Goal: Task Accomplishment & Management: Manage account settings

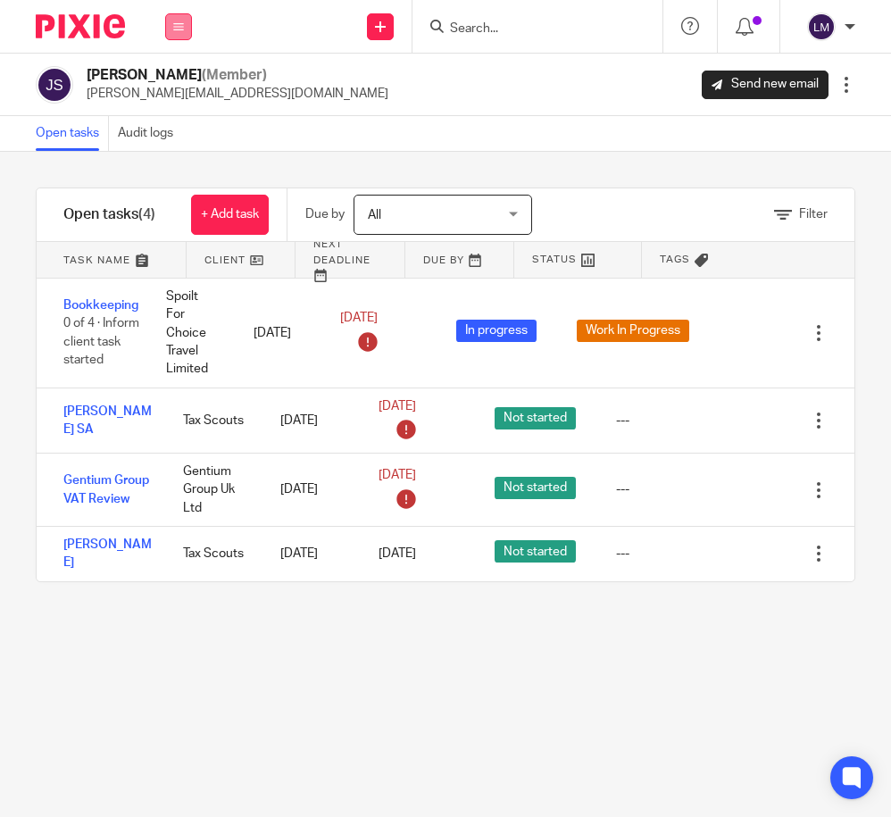
click at [182, 21] on icon at bounding box center [178, 26] width 11 height 11
click at [172, 155] on link "Team" at bounding box center [169, 161] width 31 height 12
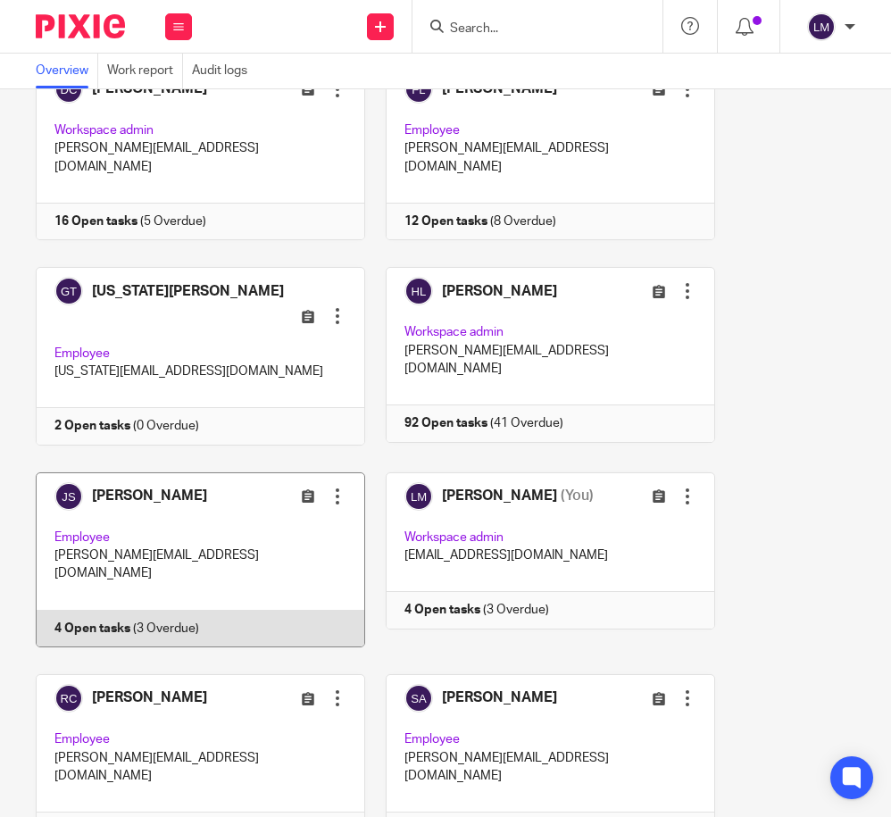
scroll to position [146, 0]
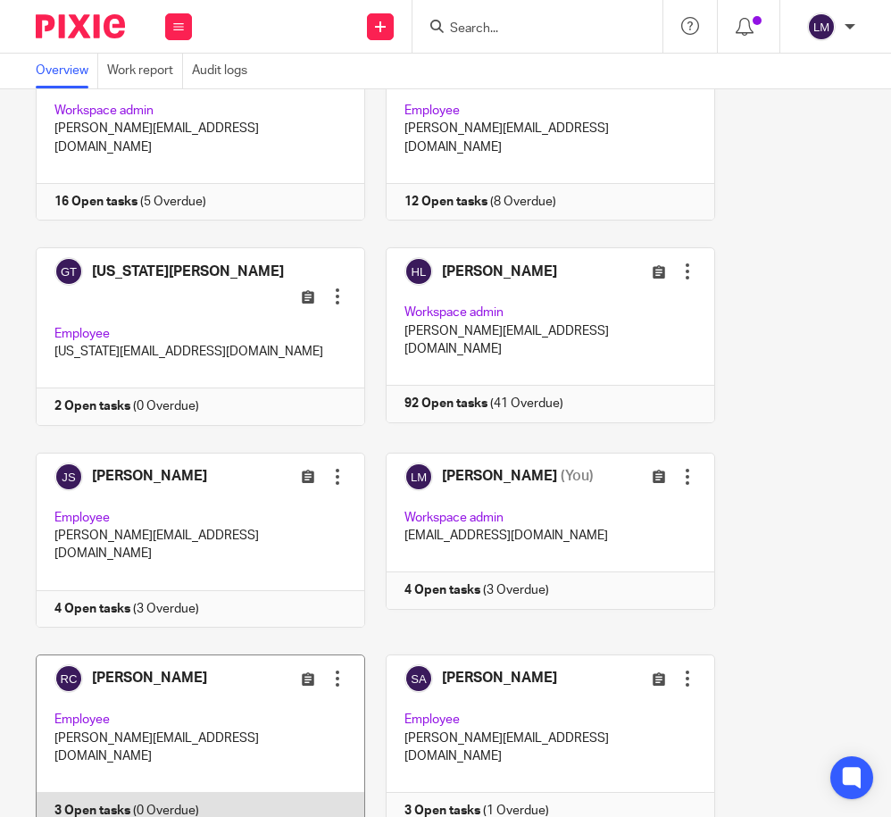
click at [185, 654] on link at bounding box center [190, 741] width 350 height 175
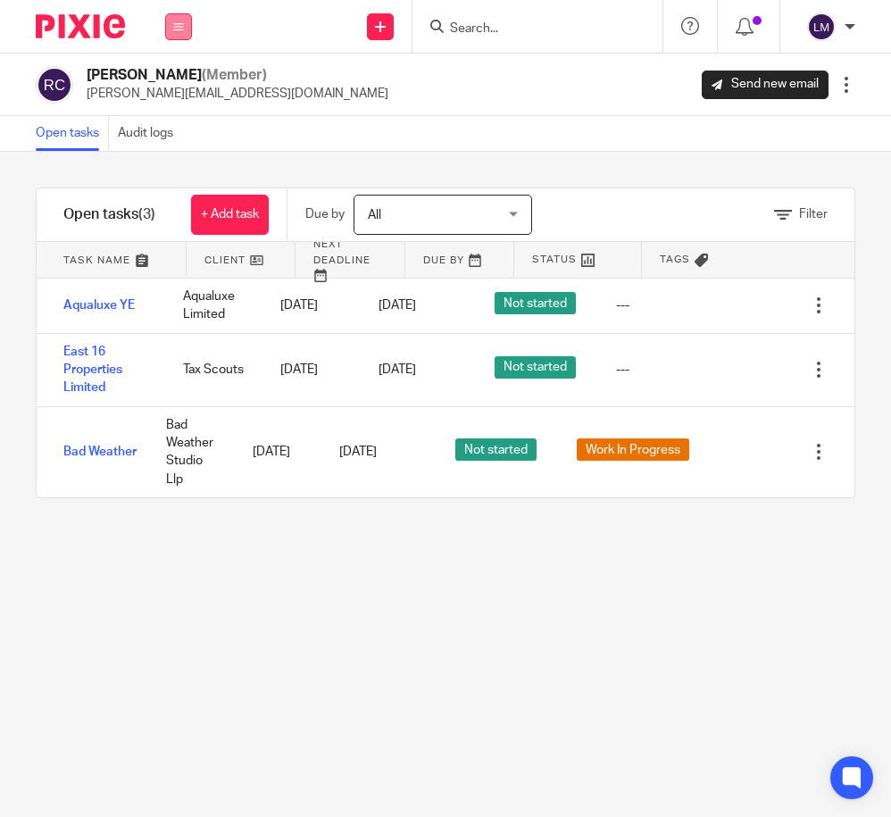
click at [179, 28] on icon at bounding box center [178, 26] width 11 height 11
click at [186, 162] on li "Team" at bounding box center [177, 162] width 47 height 26
click at [176, 162] on link "Team" at bounding box center [169, 161] width 31 height 12
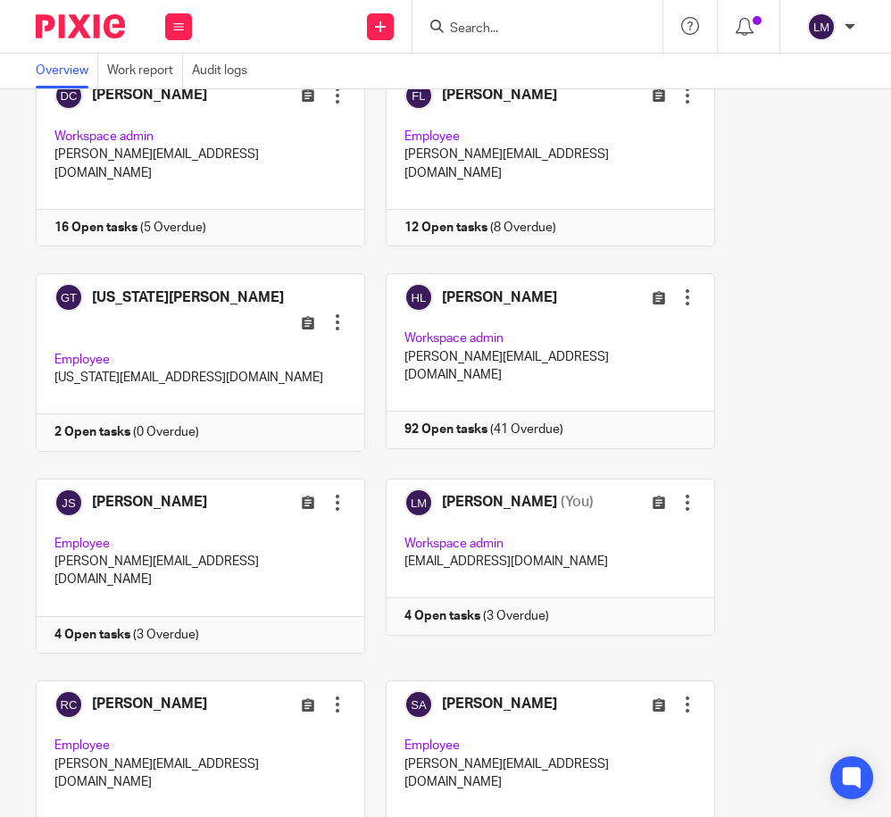
scroll to position [146, 0]
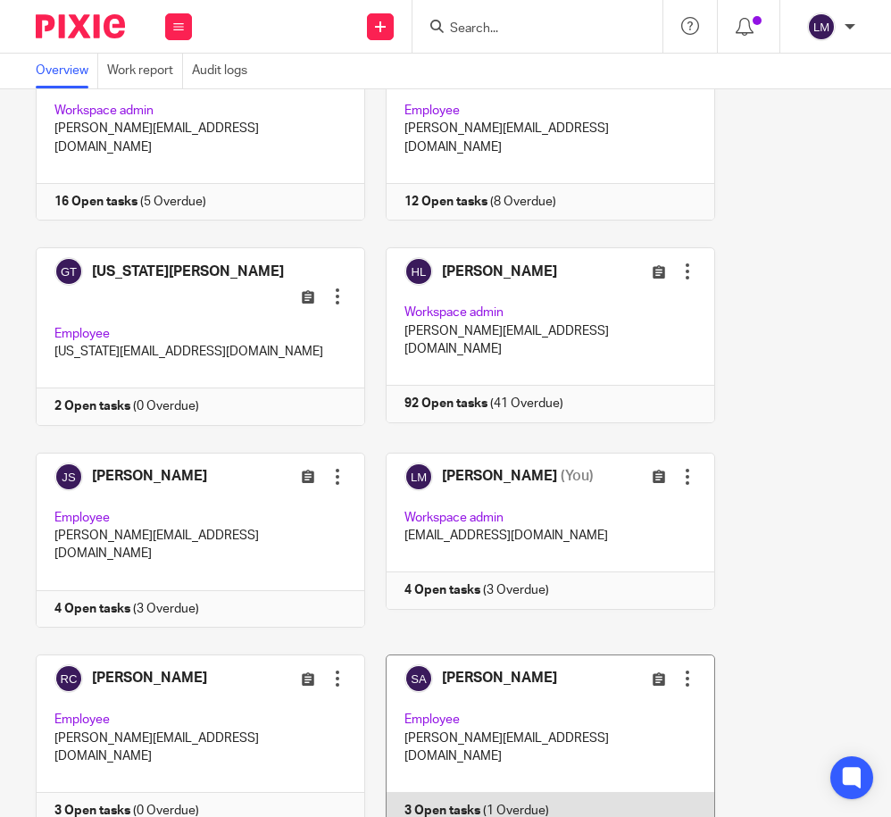
click at [547, 667] on link at bounding box center [540, 741] width 350 height 175
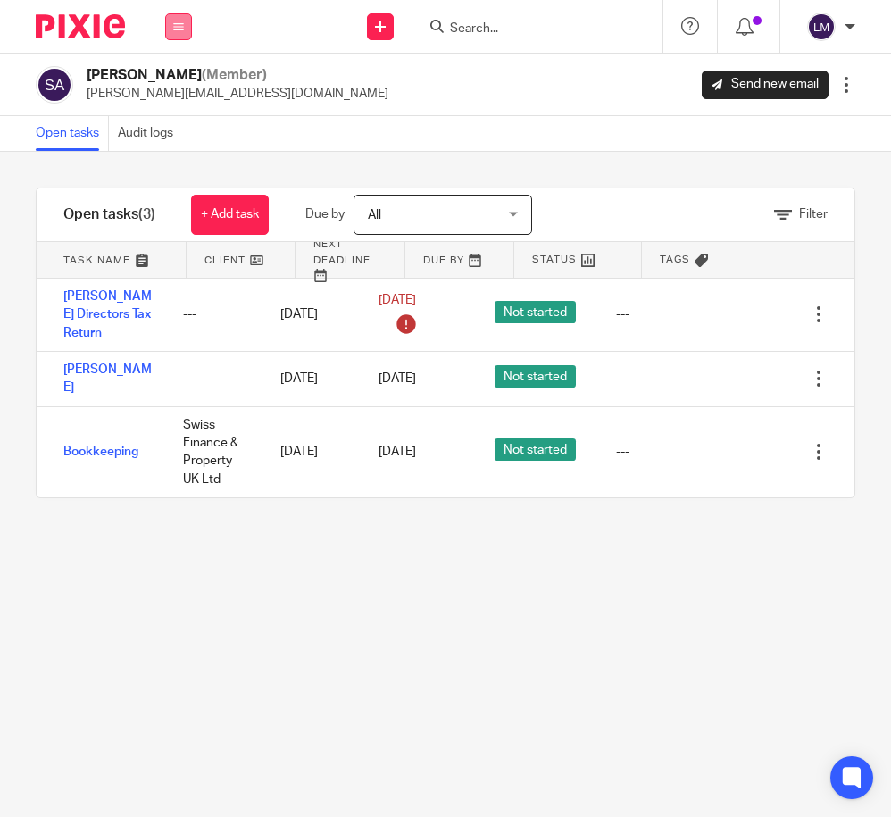
click at [183, 21] on icon at bounding box center [178, 26] width 11 height 11
click at [172, 157] on link "Team" at bounding box center [169, 161] width 31 height 12
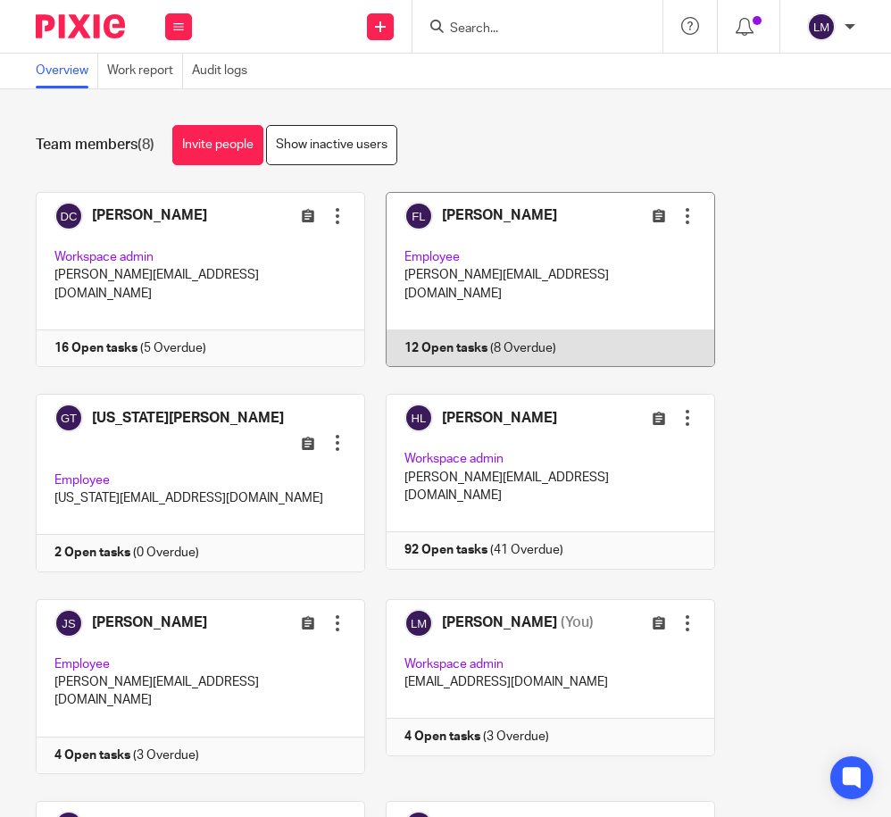
click at [450, 233] on link at bounding box center [540, 279] width 350 height 175
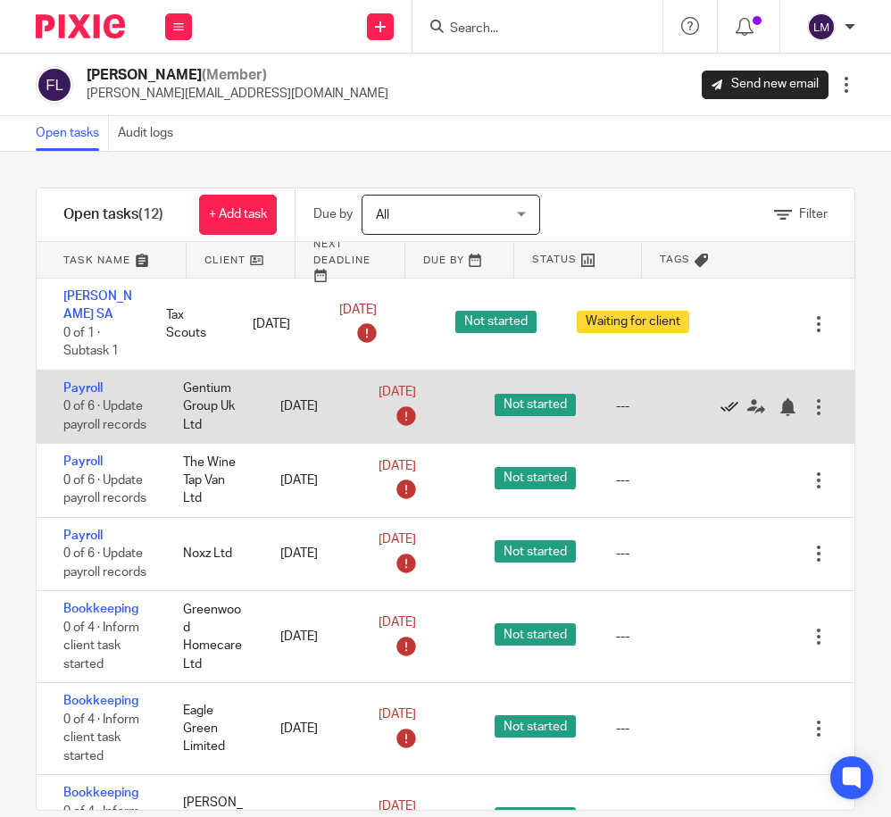
click at [723, 406] on icon at bounding box center [730, 407] width 18 height 18
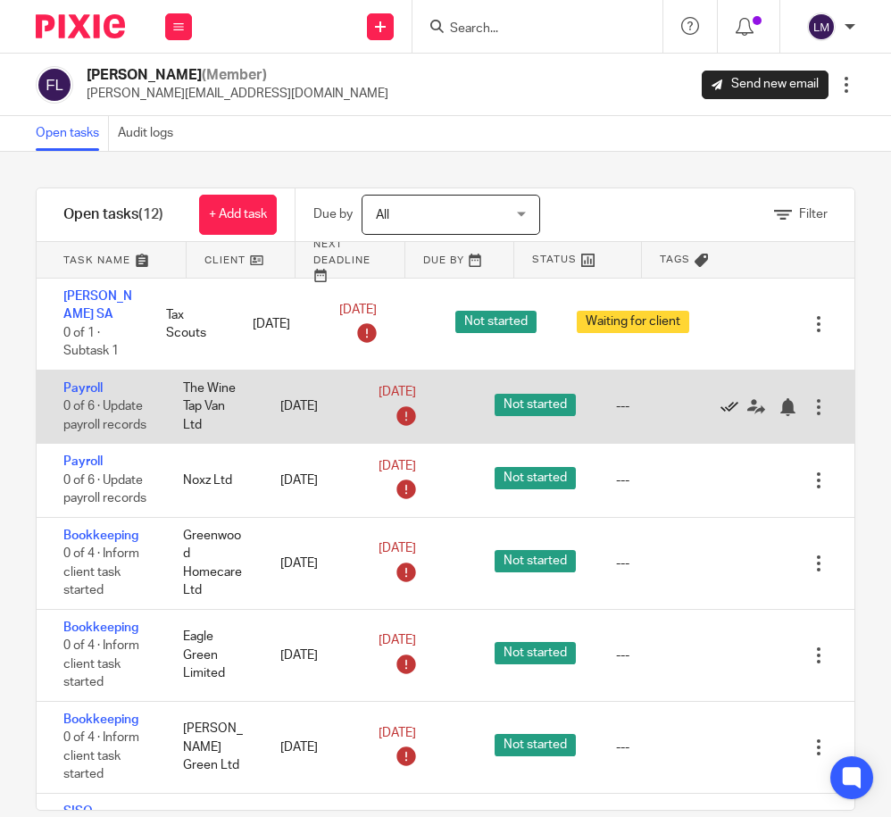
click at [729, 409] on icon at bounding box center [730, 407] width 18 height 18
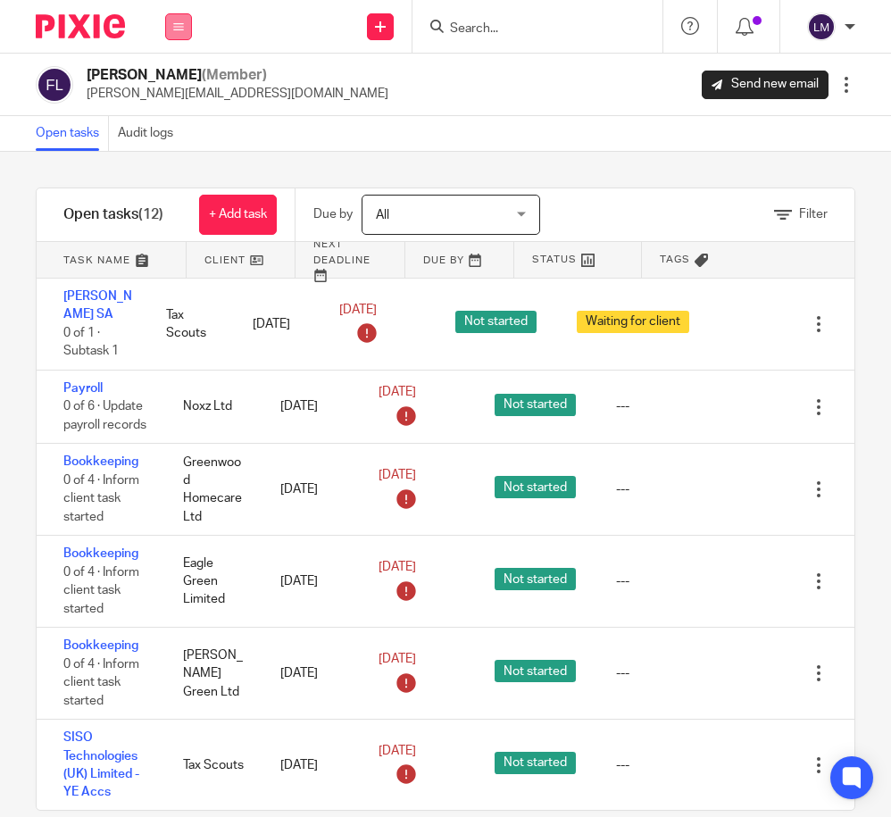
click at [183, 25] on icon at bounding box center [178, 26] width 11 height 11
click at [174, 162] on link "Team" at bounding box center [169, 161] width 31 height 12
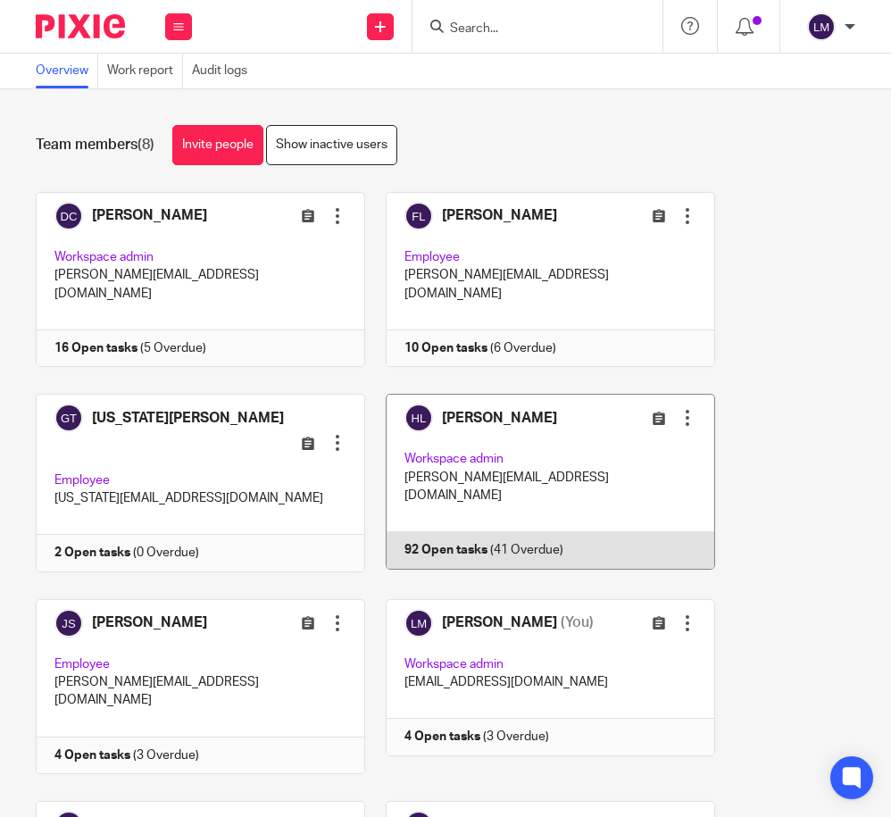
click at [488, 442] on link at bounding box center [540, 483] width 350 height 179
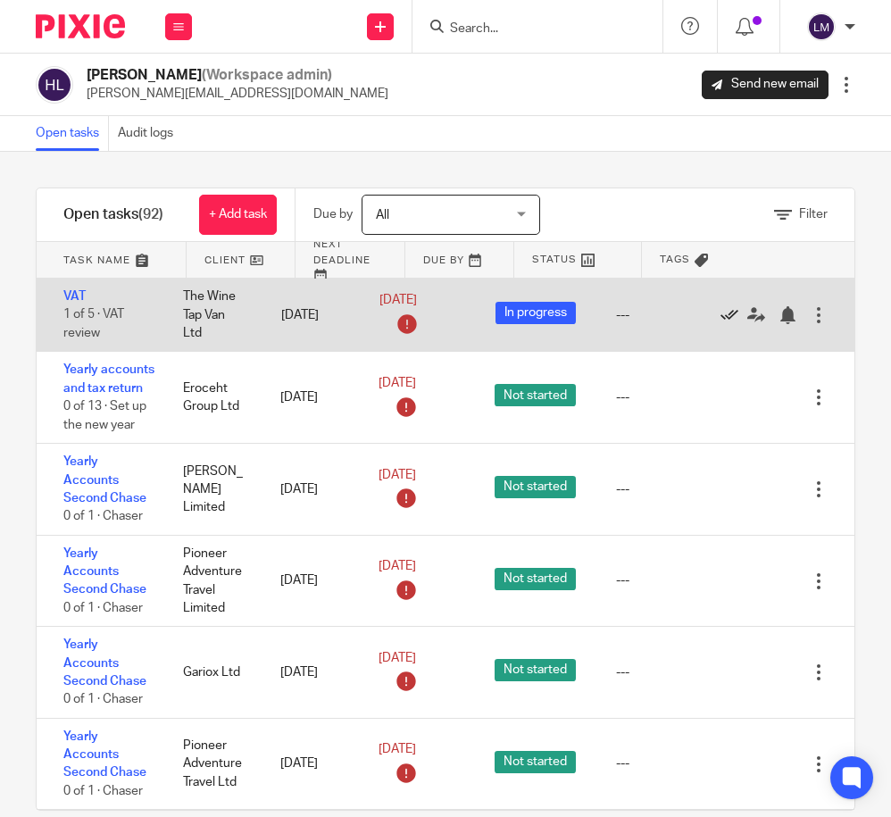
click at [726, 315] on icon at bounding box center [730, 315] width 18 height 18
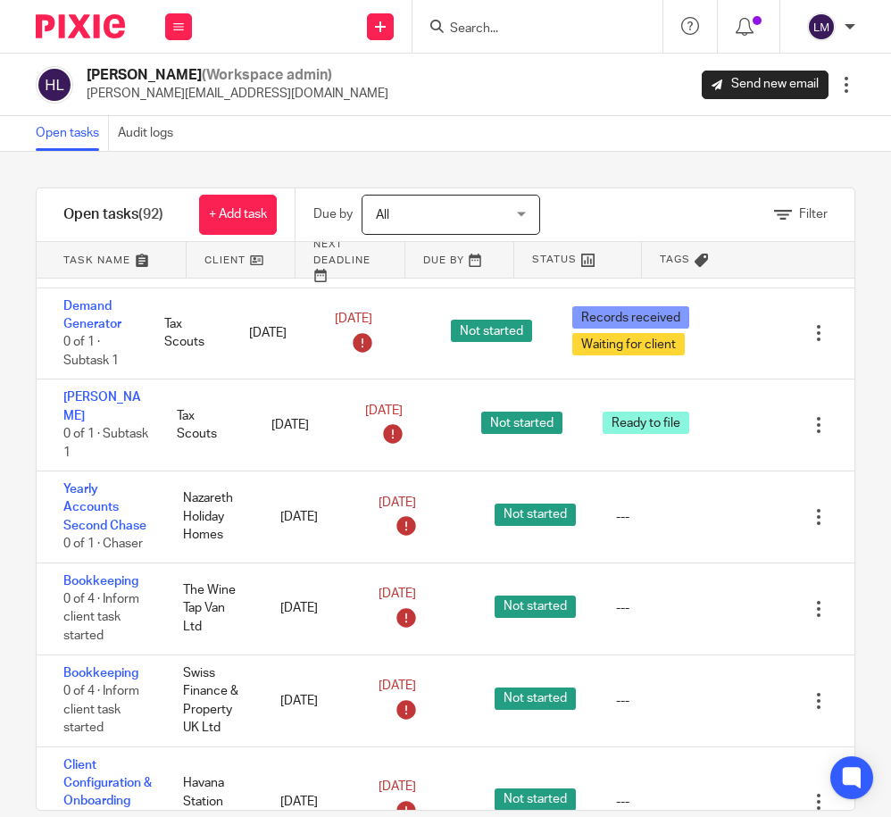
scroll to position [1029, 0]
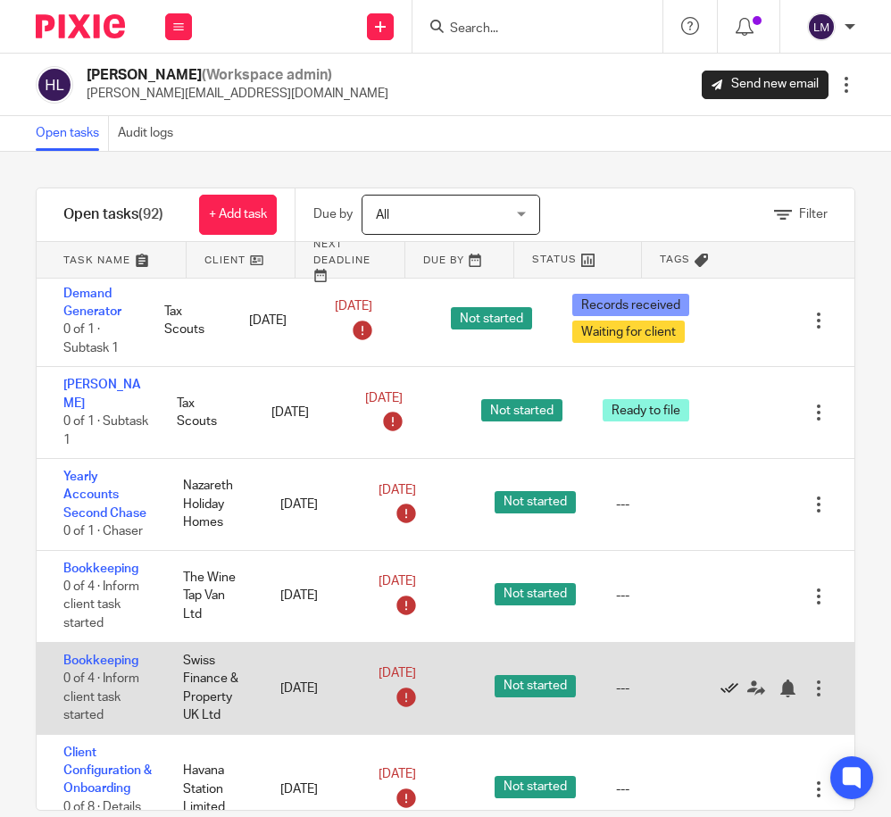
click at [729, 679] on icon at bounding box center [730, 688] width 18 height 18
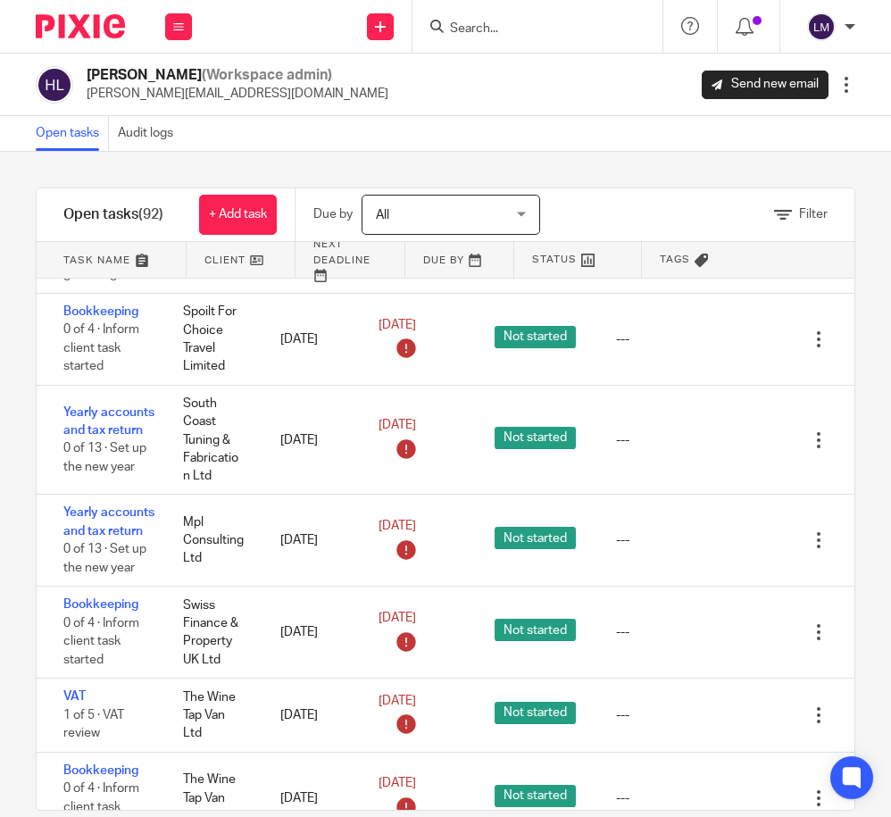
scroll to position [1645, 0]
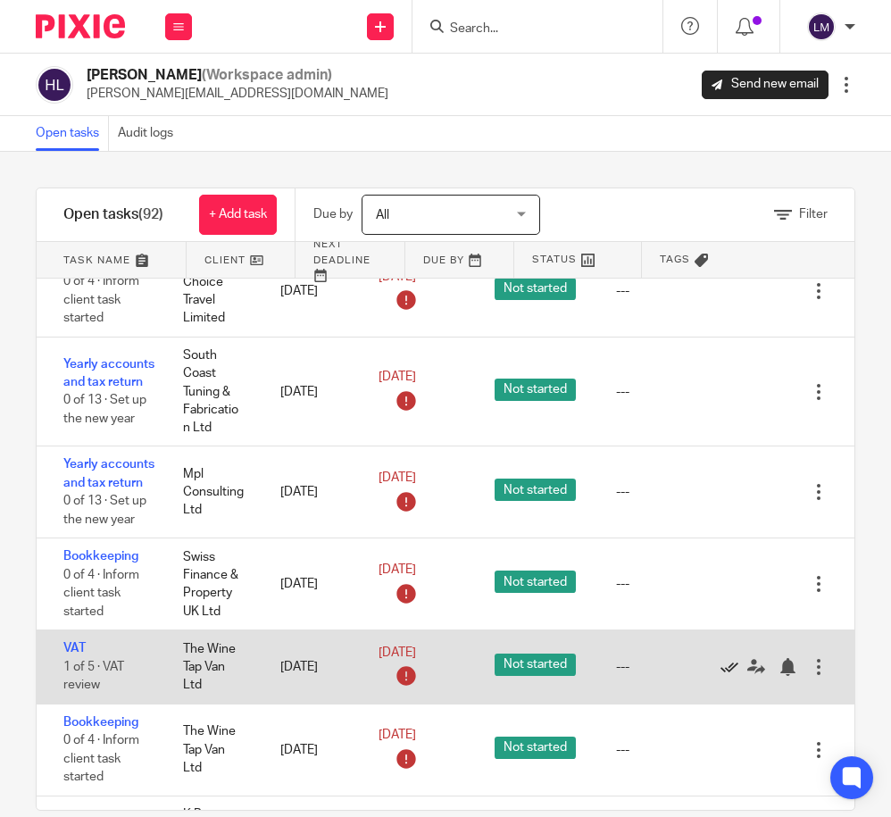
click at [732, 658] on icon at bounding box center [730, 667] width 18 height 18
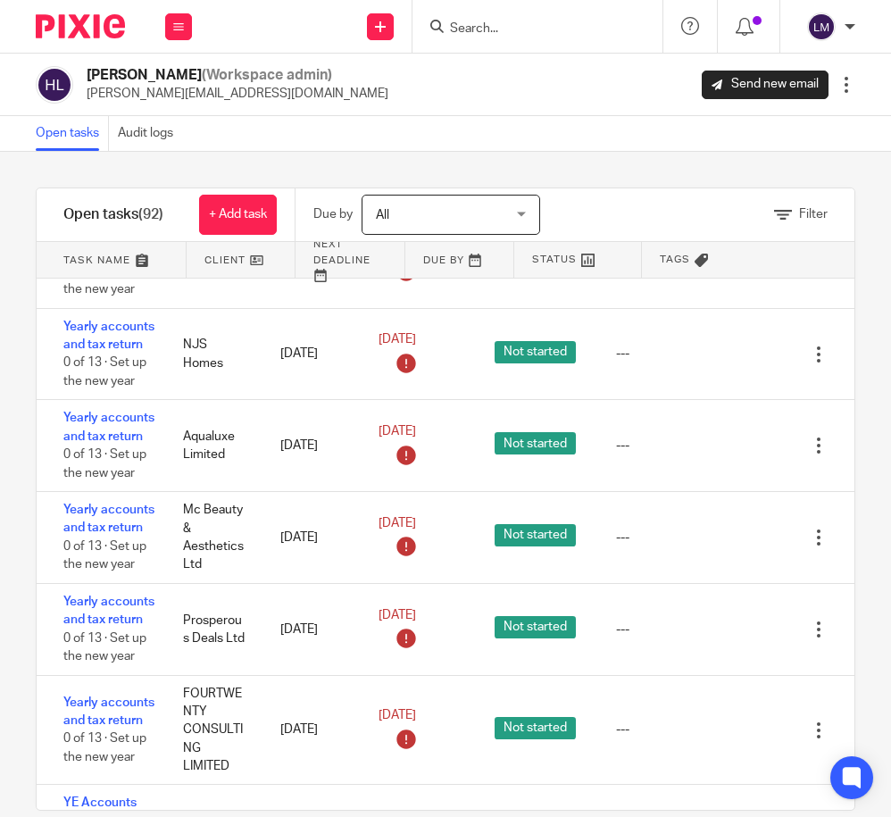
scroll to position [3141, 0]
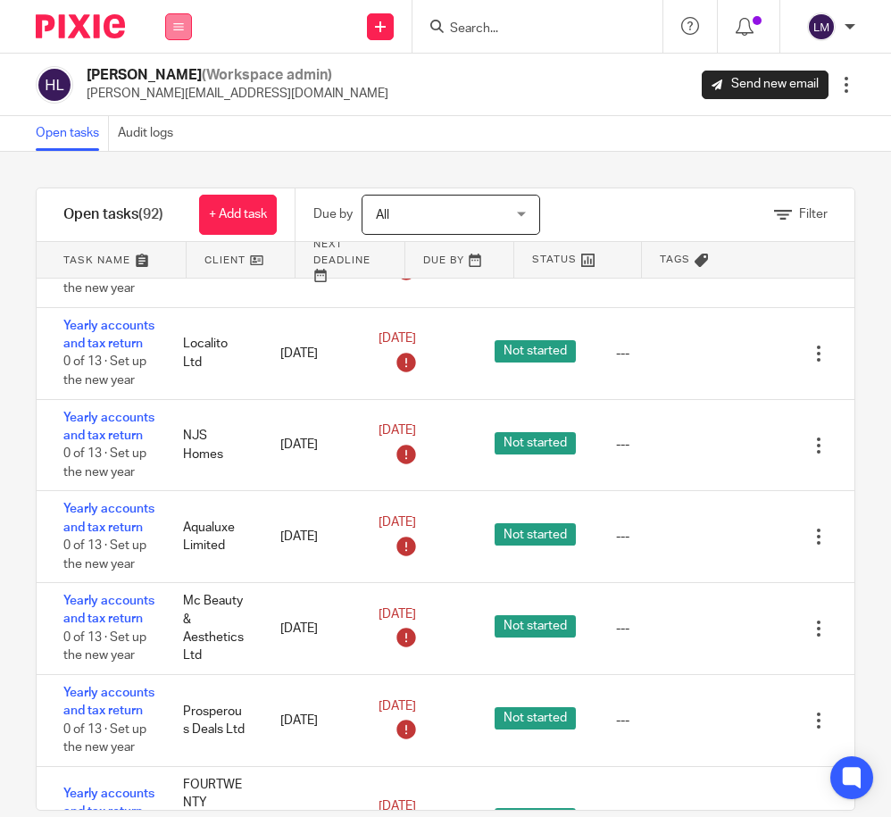
click at [187, 28] on button at bounding box center [178, 26] width 27 height 27
click at [173, 158] on link "Team" at bounding box center [169, 161] width 31 height 12
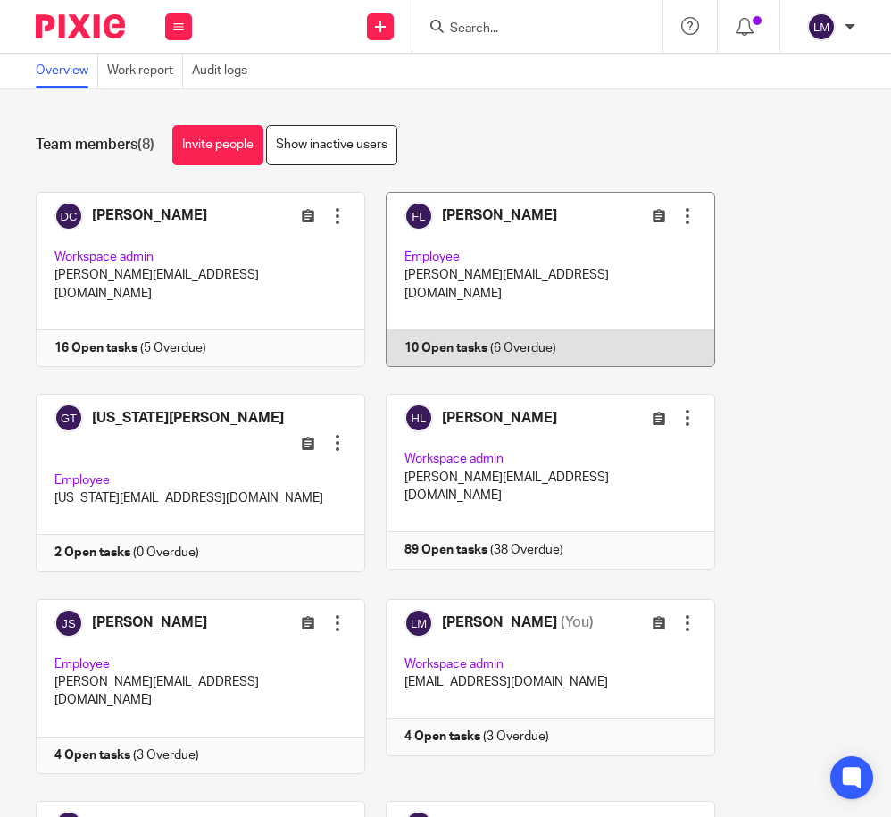
click at [564, 253] on link at bounding box center [540, 279] width 350 height 175
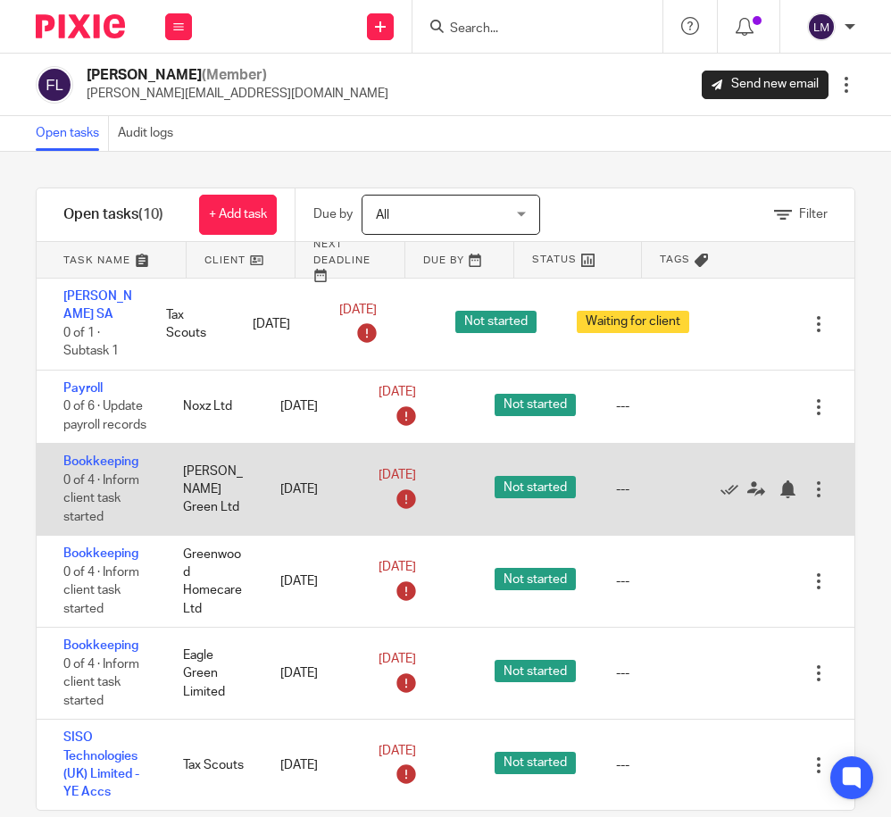
click at [818, 491] on div at bounding box center [819, 489] width 18 height 18
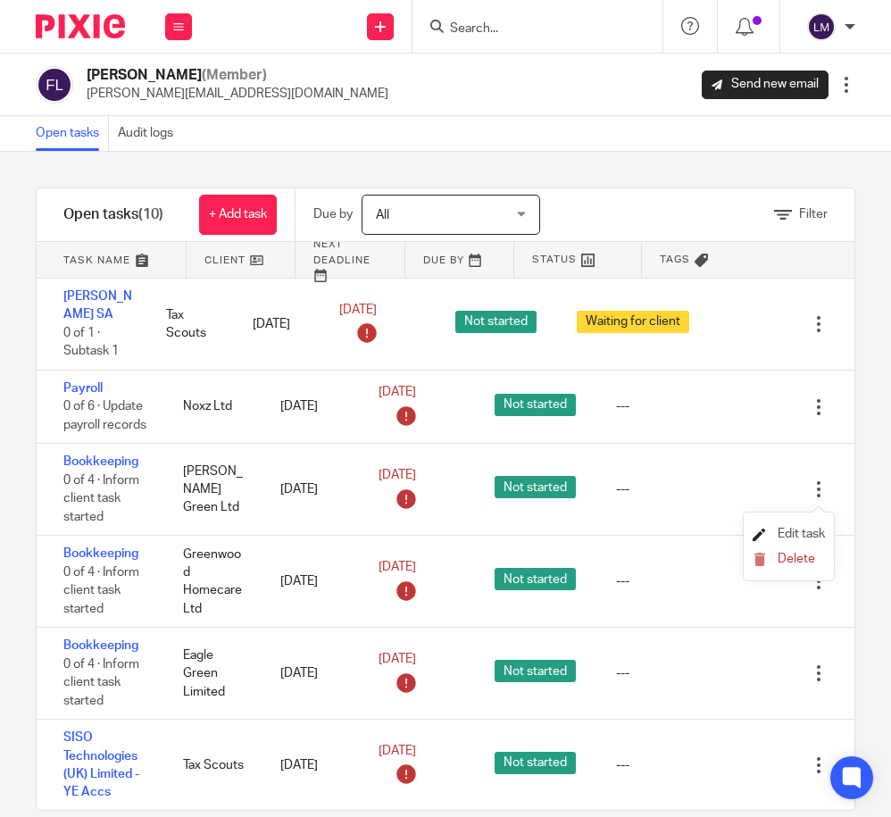
click at [803, 529] on span "Edit task" at bounding box center [801, 534] width 47 height 12
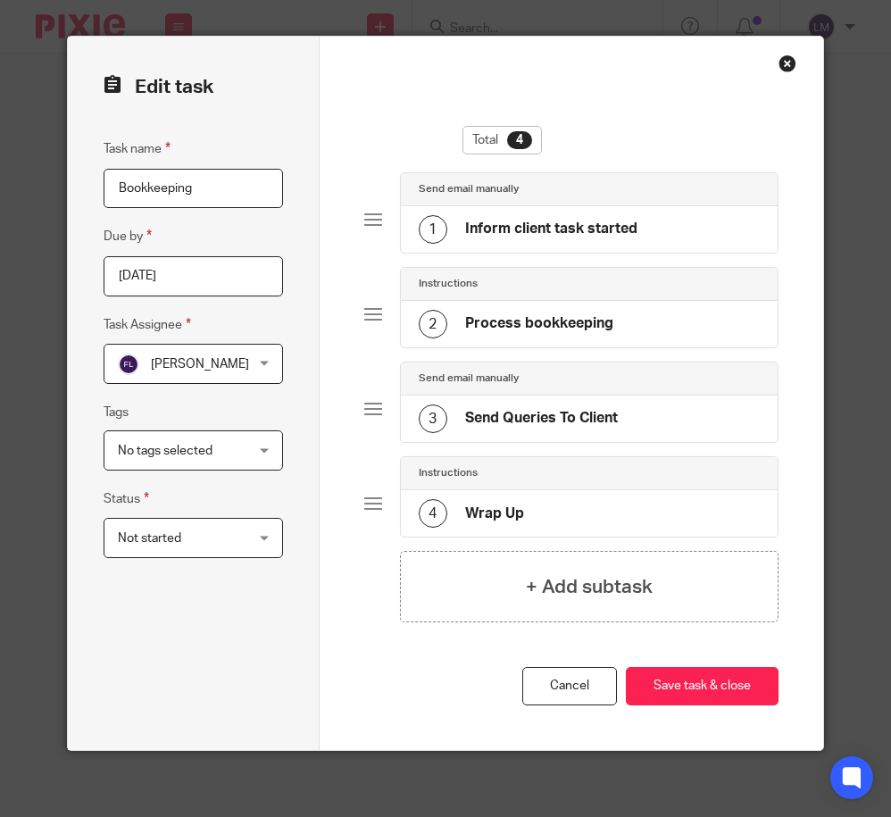
click at [259, 272] on input "2025-08-31" at bounding box center [193, 276] width 179 height 40
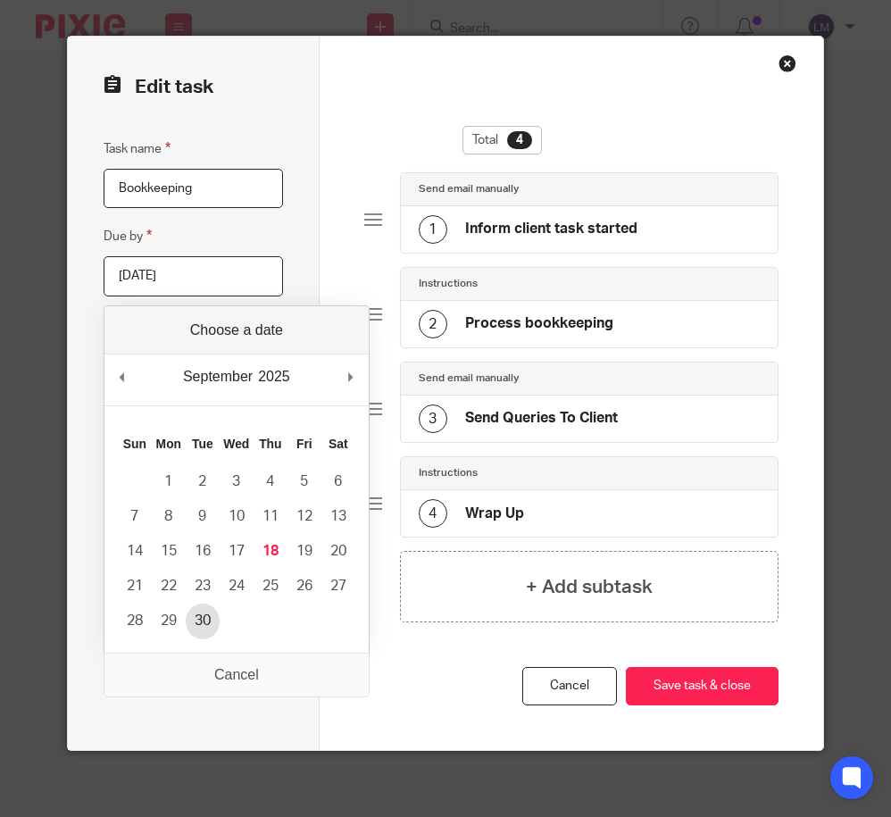
type input "2025-09-30"
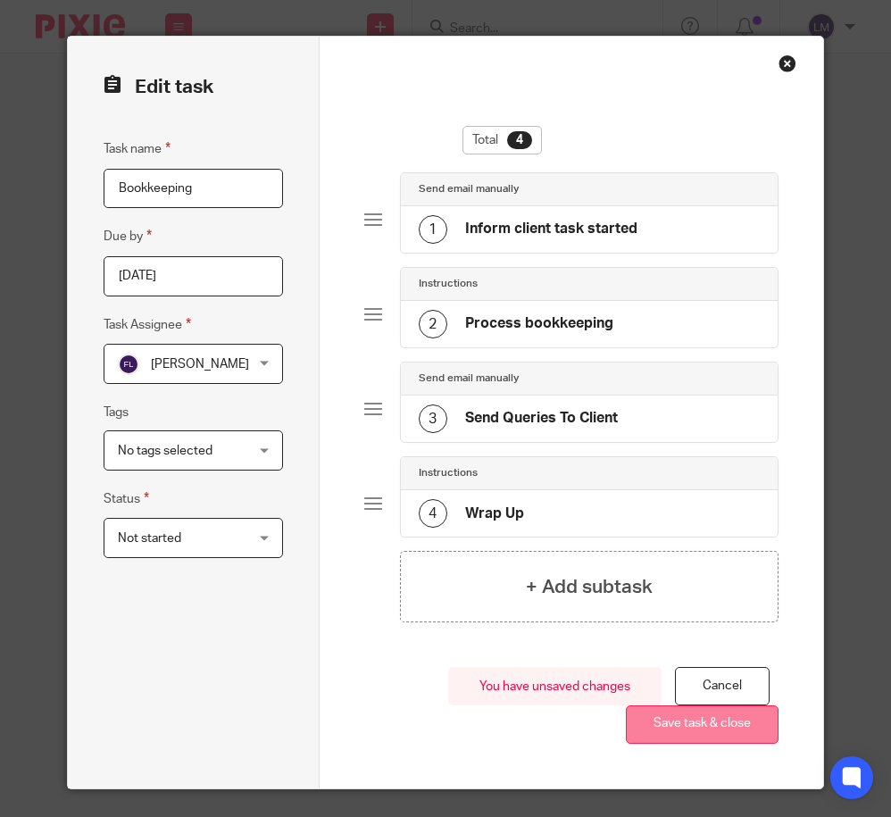
click at [702, 722] on button "Save task & close" at bounding box center [702, 724] width 153 height 38
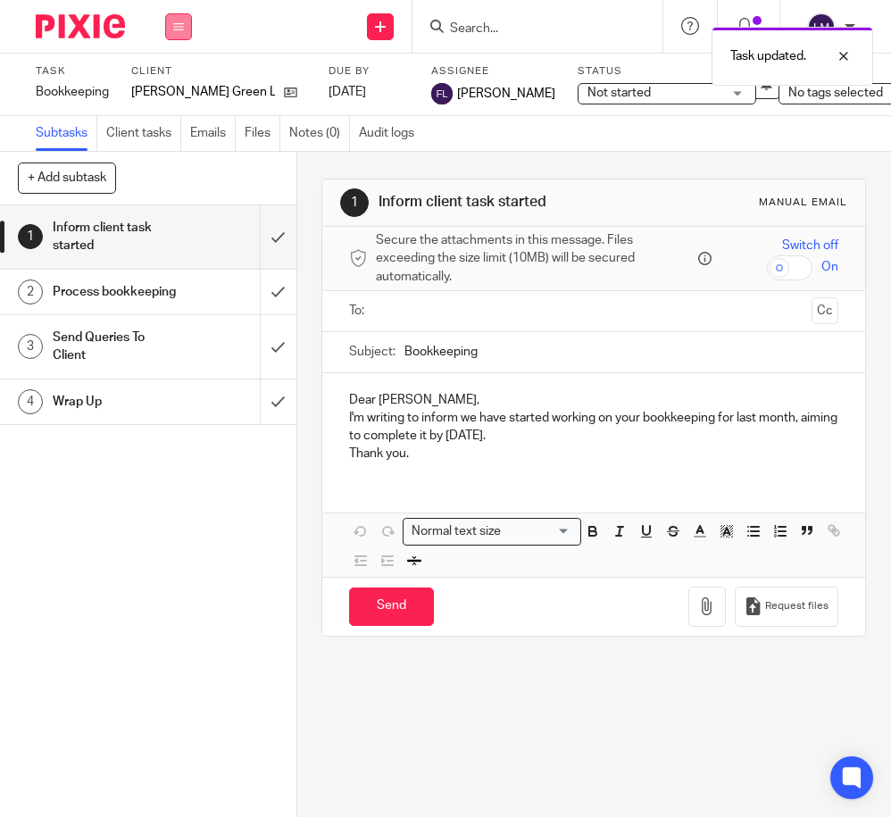
click at [180, 23] on icon at bounding box center [178, 26] width 11 height 11
click at [175, 155] on link "Team" at bounding box center [168, 161] width 29 height 12
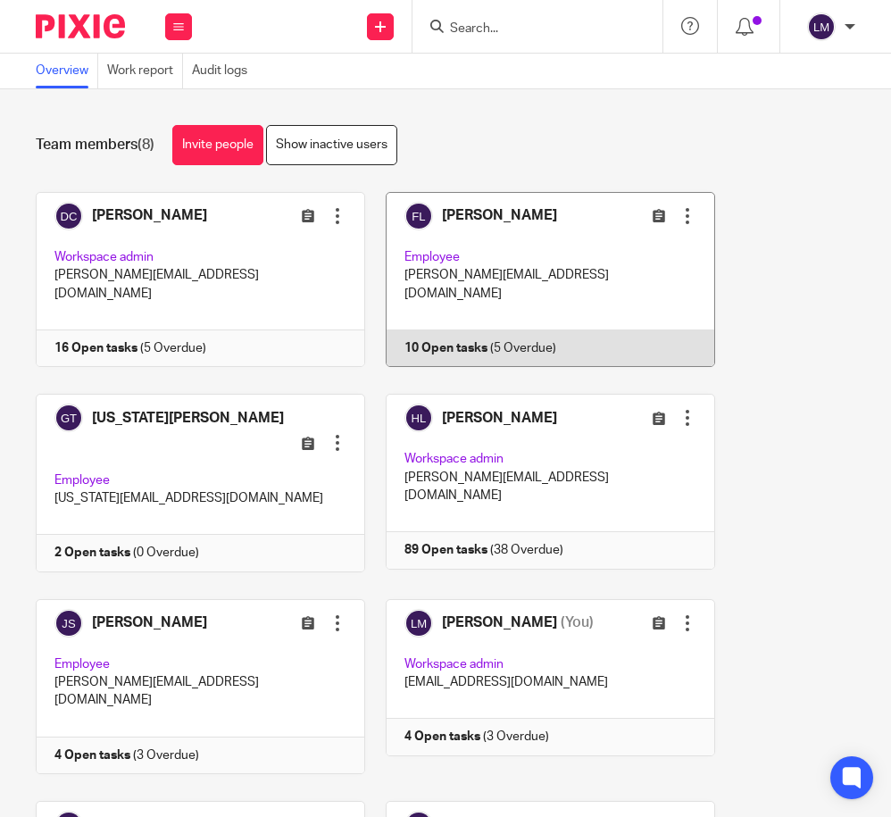
click at [533, 249] on link at bounding box center [540, 279] width 350 height 175
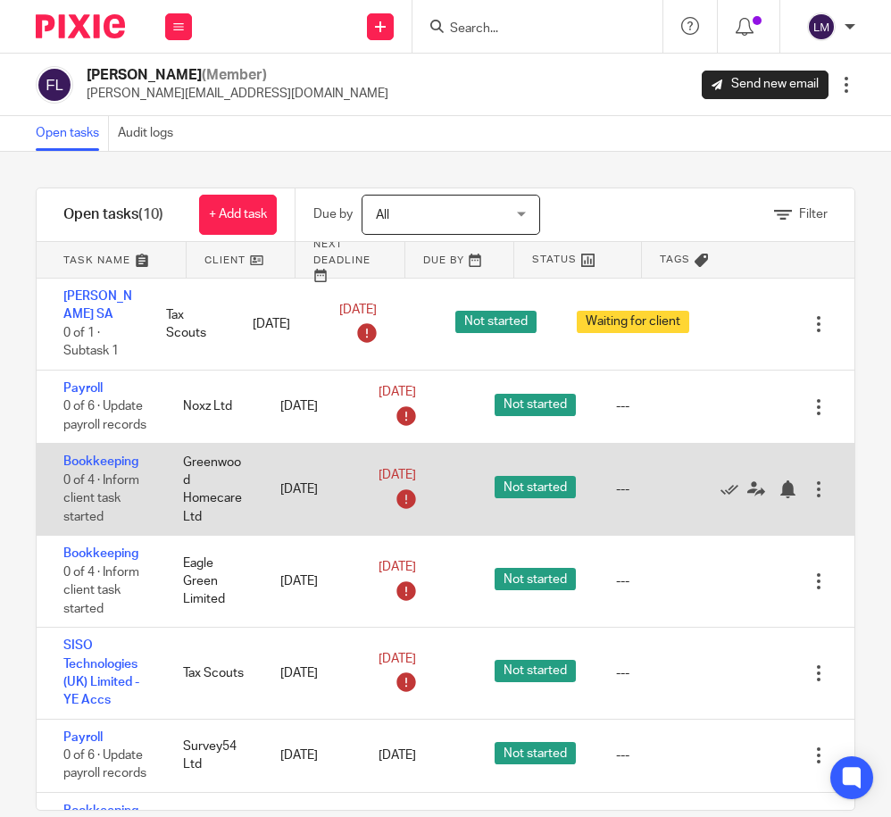
click at [820, 492] on div at bounding box center [819, 489] width 18 height 18
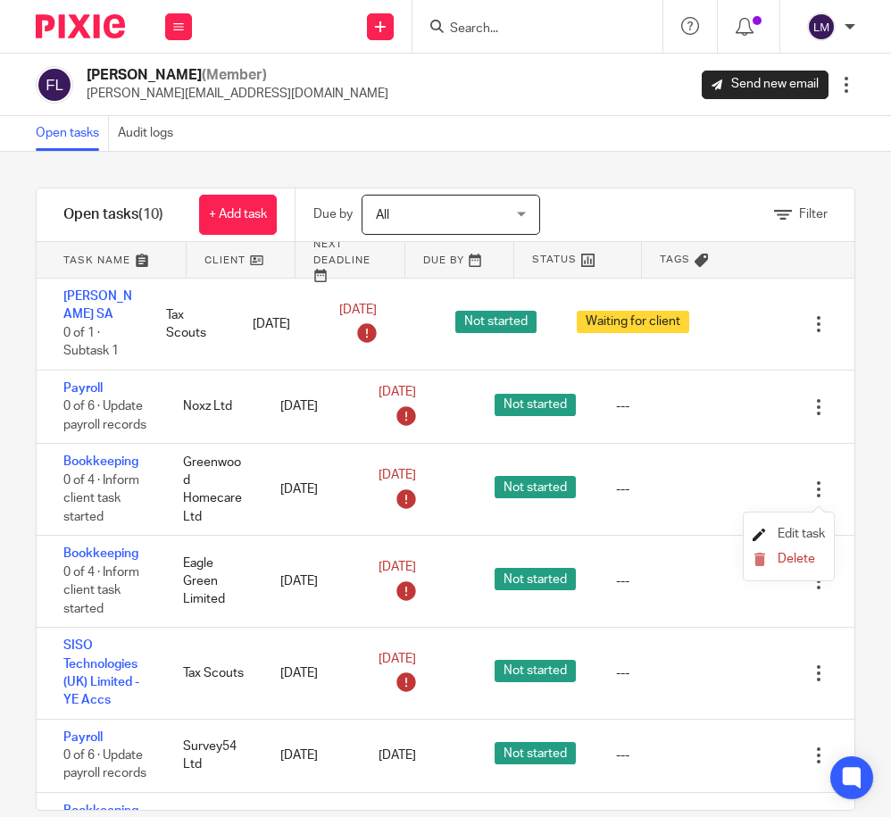
click at [807, 530] on span "Edit task" at bounding box center [801, 534] width 47 height 12
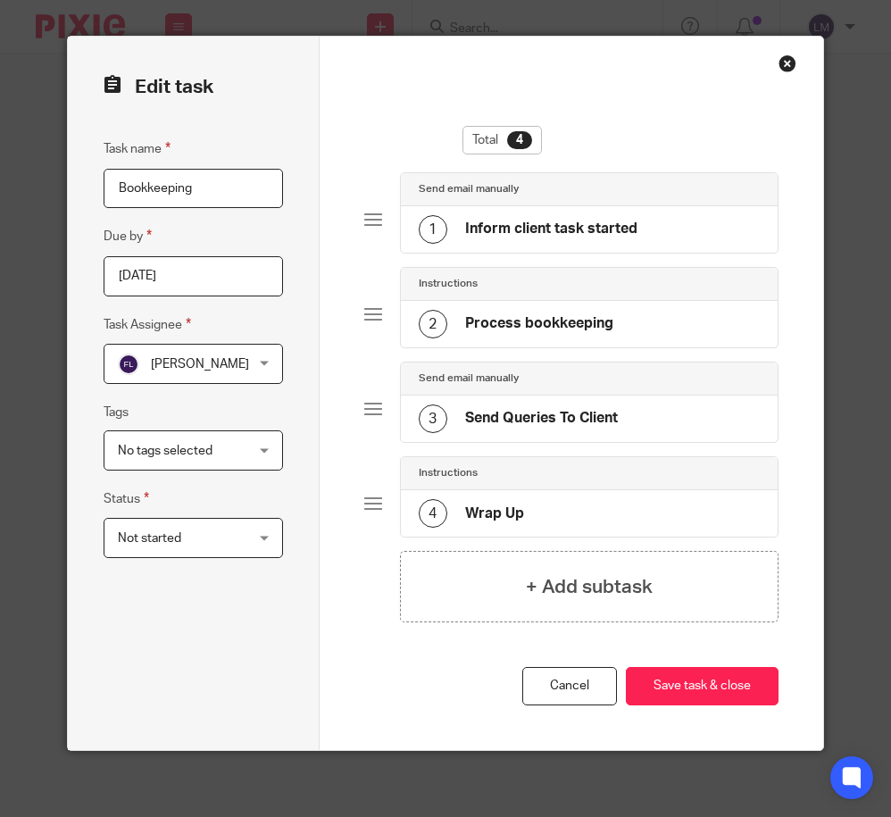
click at [264, 271] on input "2025-08-31" at bounding box center [193, 276] width 179 height 40
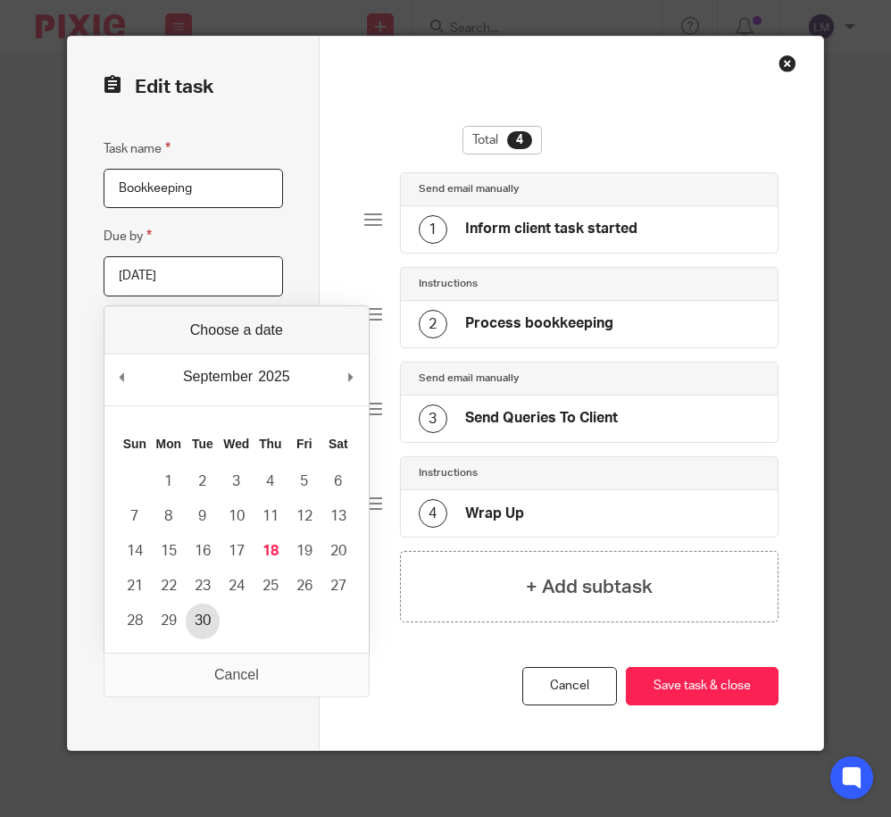
type input "2025-09-30"
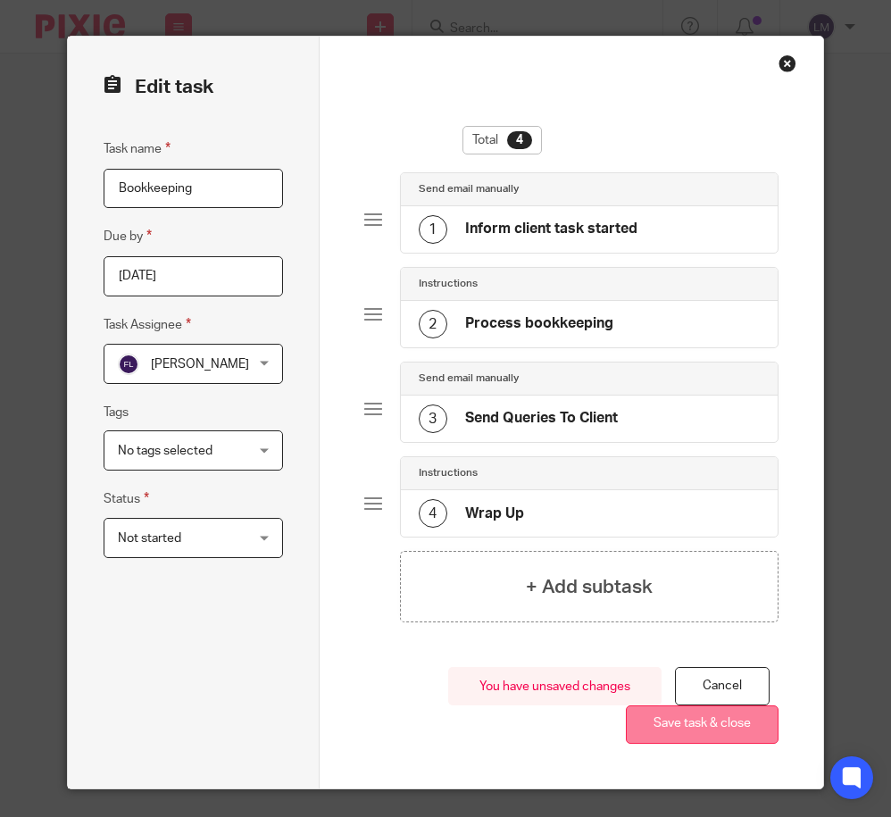
click at [692, 725] on button "Save task & close" at bounding box center [702, 724] width 153 height 38
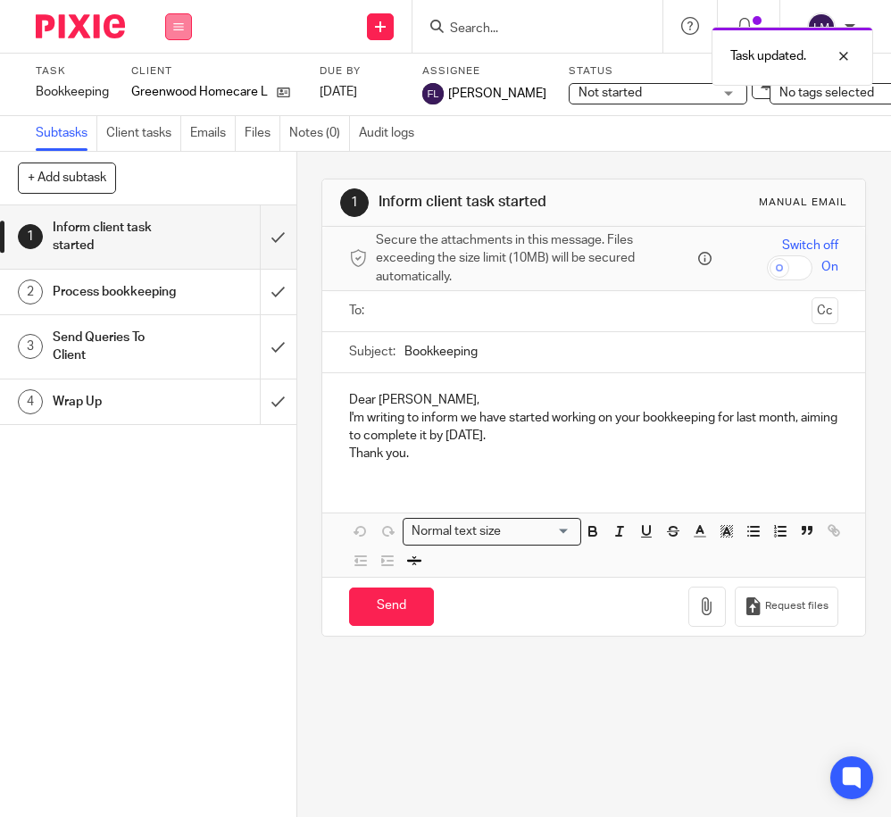
click at [183, 24] on icon at bounding box center [178, 26] width 11 height 11
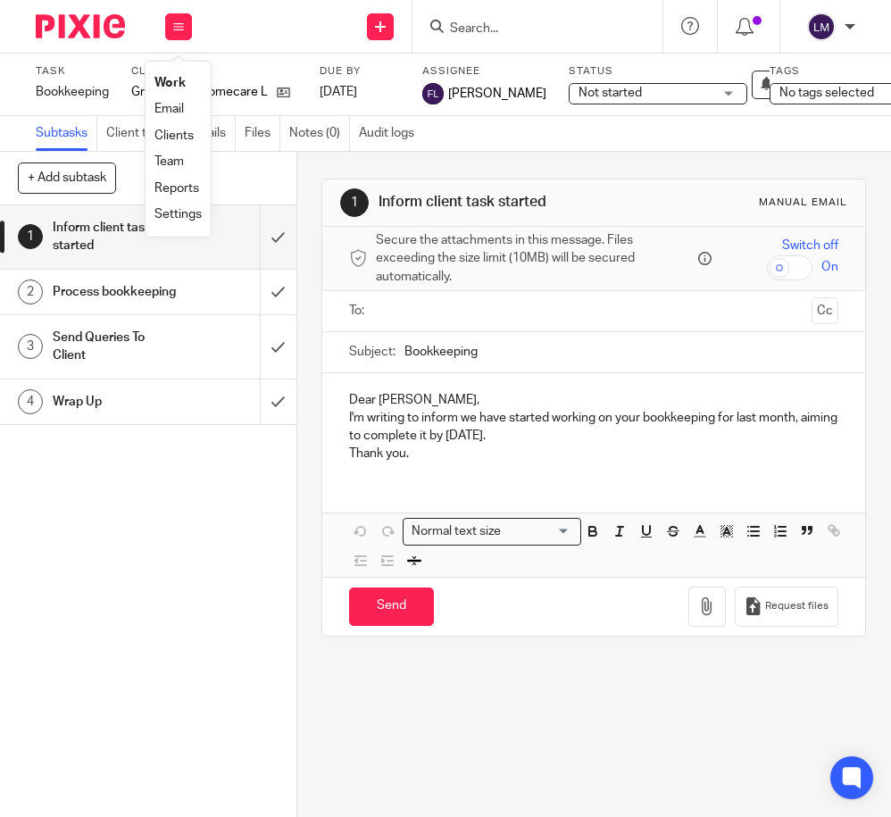
click at [177, 155] on link "Team" at bounding box center [168, 161] width 29 height 12
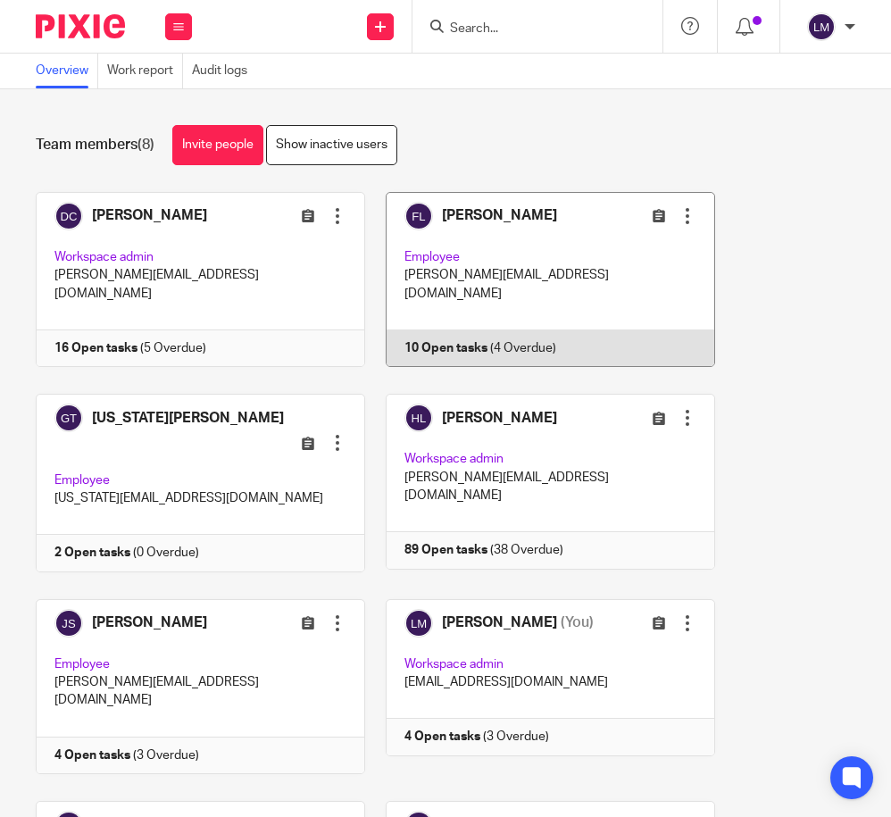
click at [579, 282] on link at bounding box center [540, 279] width 350 height 175
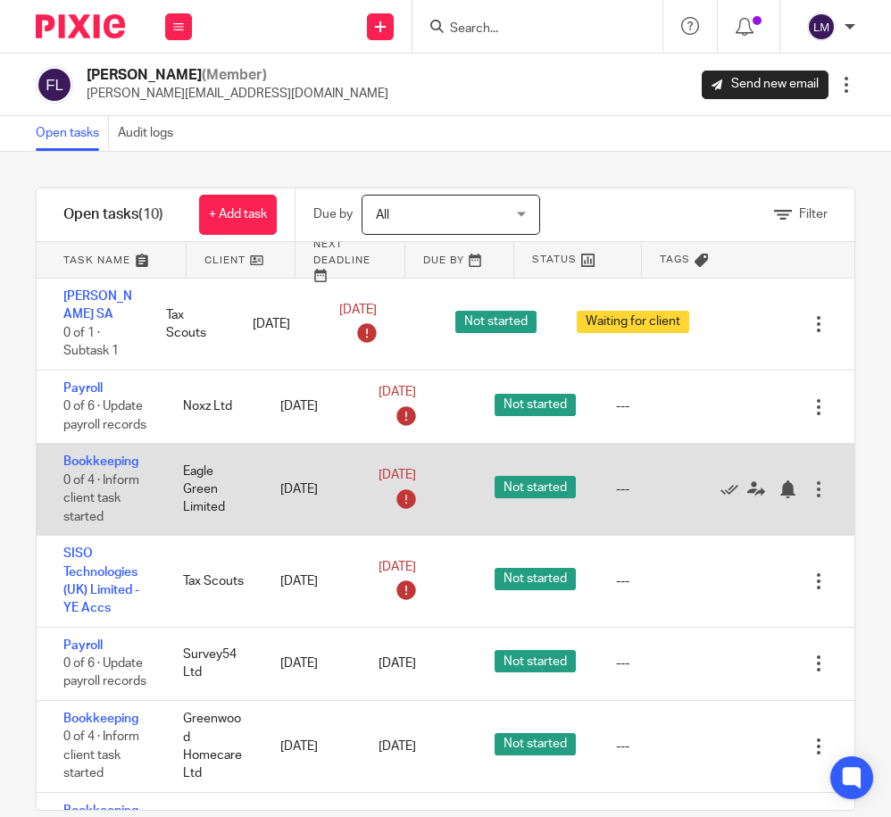
click at [817, 492] on div at bounding box center [819, 489] width 18 height 18
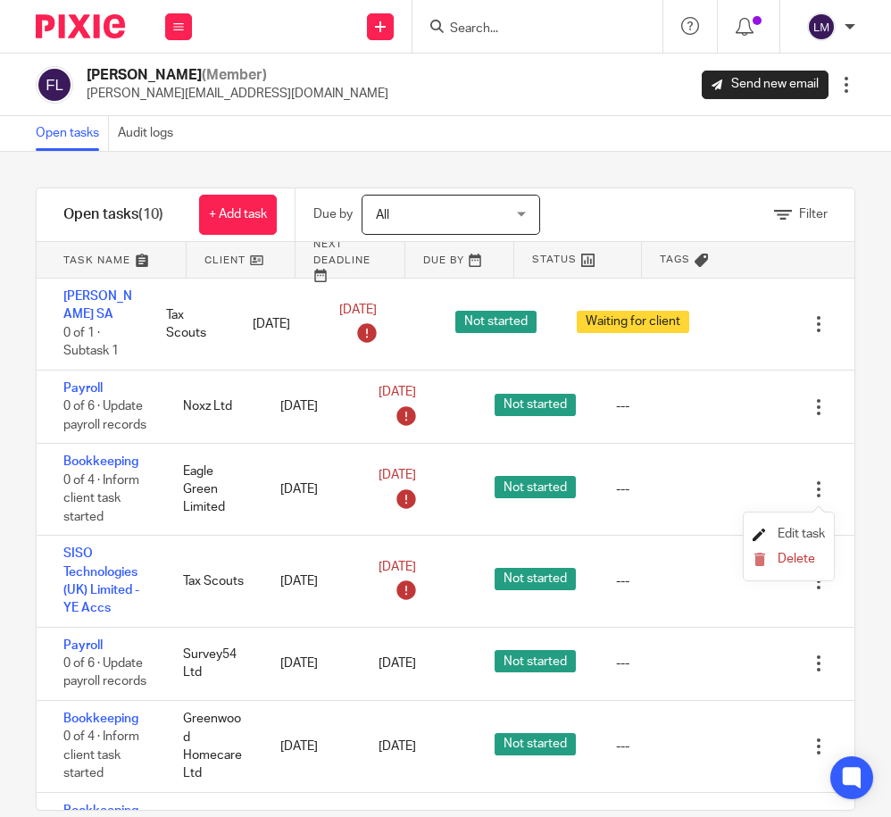
click at [799, 534] on span "Edit task" at bounding box center [801, 534] width 47 height 12
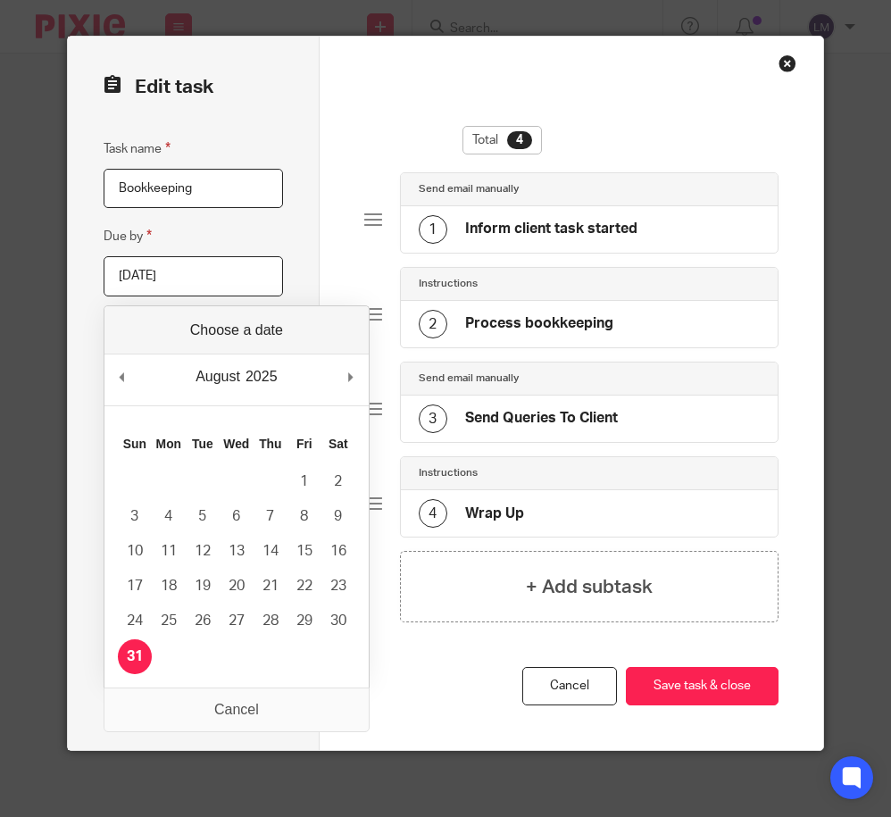
click at [262, 278] on input "2025-08-31" at bounding box center [193, 276] width 179 height 40
type input "2025-09-30"
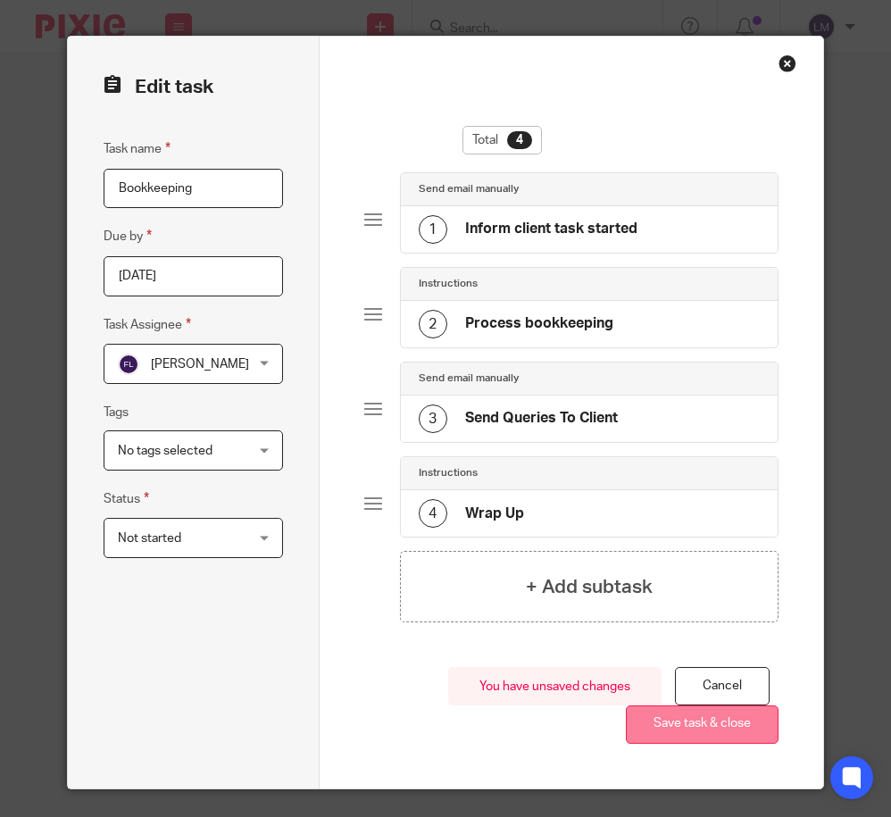
click at [687, 720] on button "Save task & close" at bounding box center [702, 724] width 153 height 38
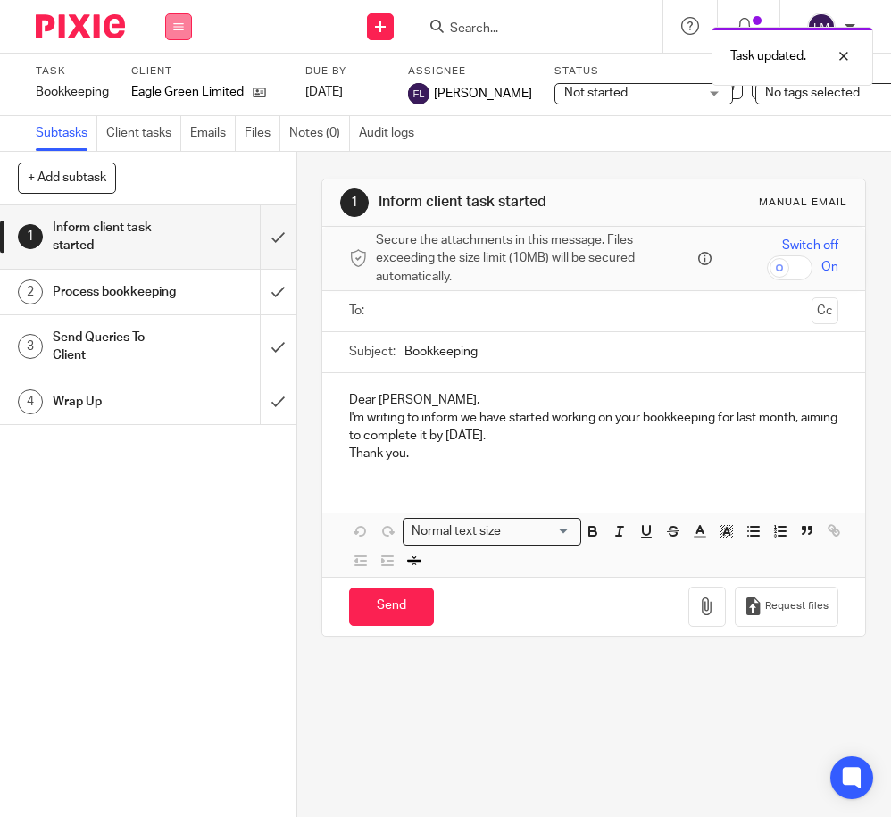
click at [178, 31] on button at bounding box center [178, 26] width 27 height 27
click at [184, 156] on link "Team" at bounding box center [168, 161] width 29 height 12
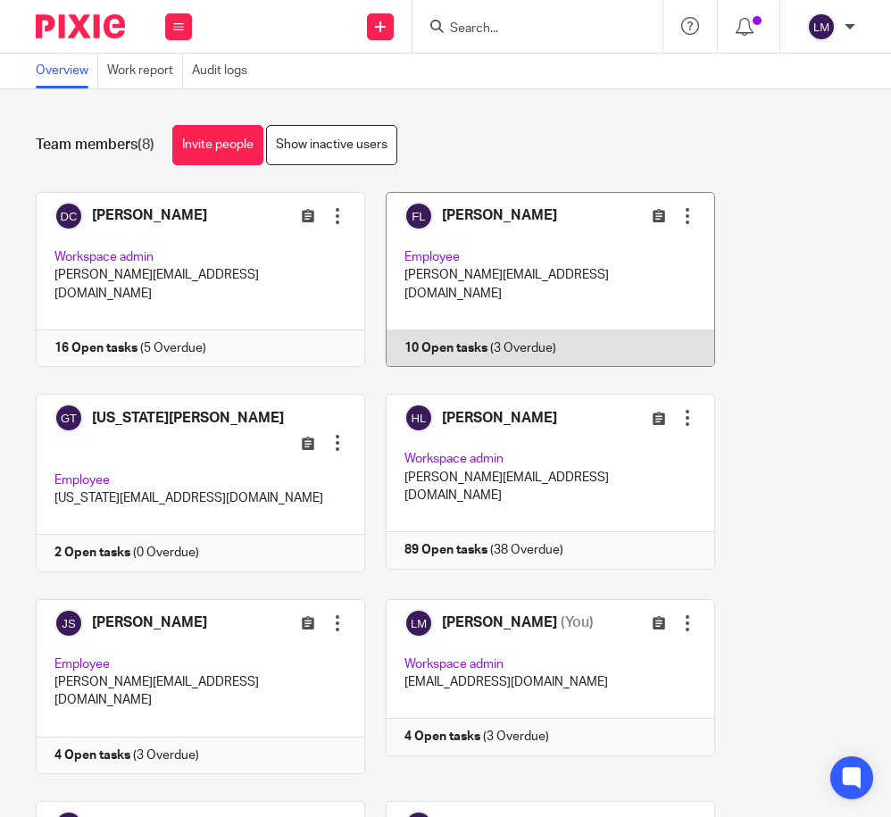
click at [538, 262] on link at bounding box center [540, 279] width 350 height 175
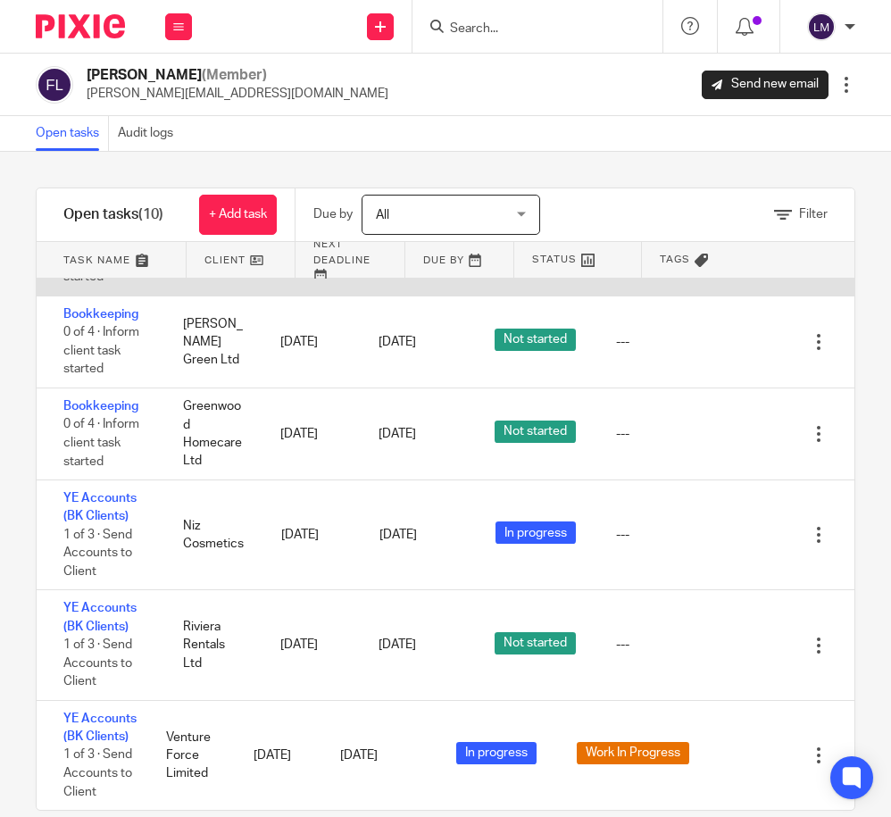
scroll to position [426, 0]
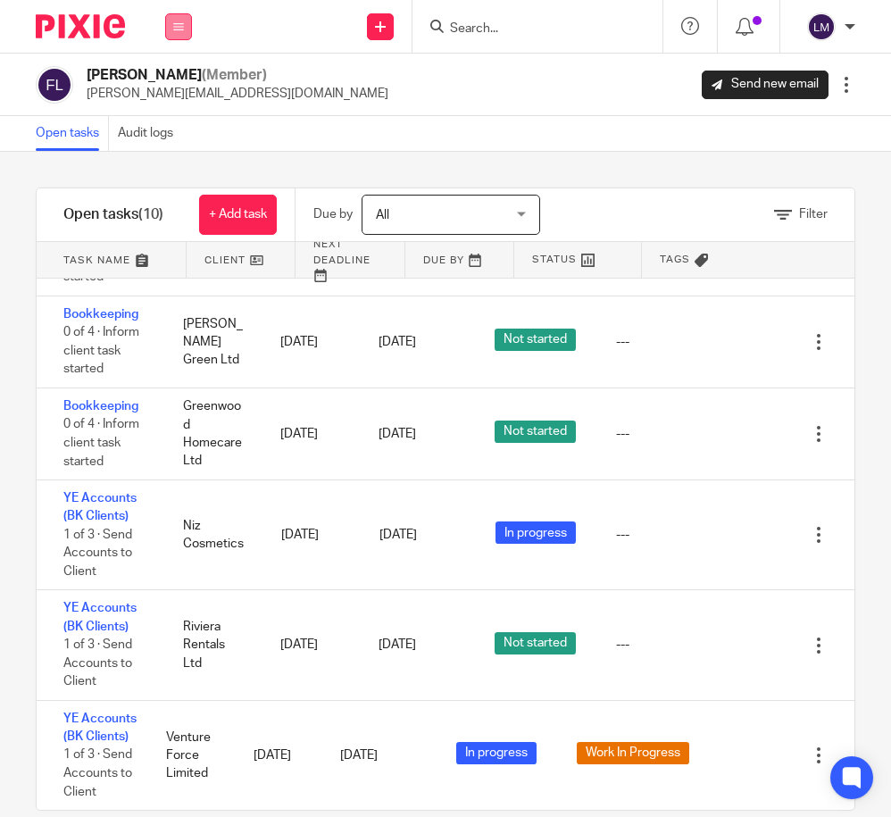
click at [176, 26] on icon at bounding box center [178, 26] width 11 height 11
click at [172, 157] on link "Team" at bounding box center [169, 161] width 31 height 12
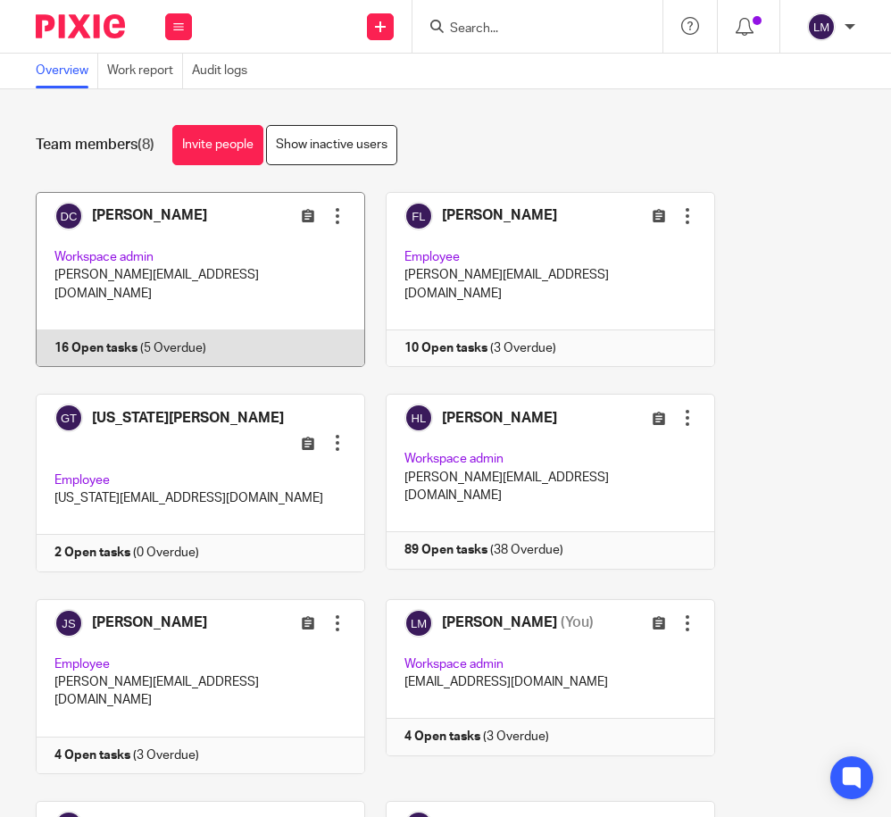
click at [121, 249] on link at bounding box center [190, 279] width 350 height 175
